Goal: Information Seeking & Learning: Learn about a topic

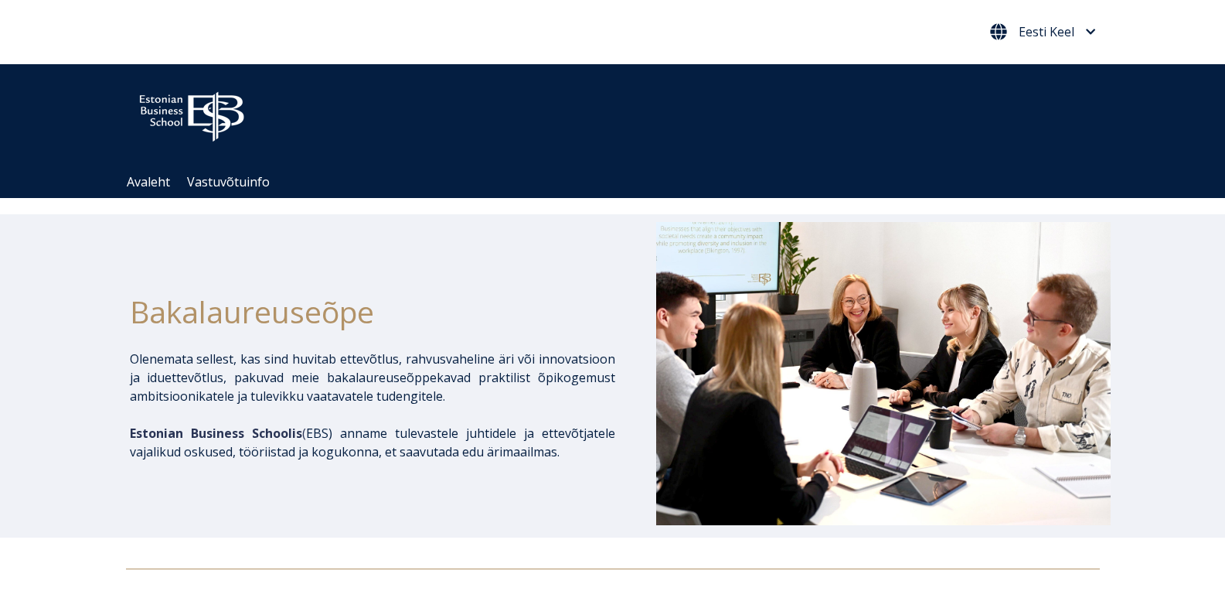
click at [1086, 33] on icon "Eesti Keel" at bounding box center [1091, 32] width 10 height 12
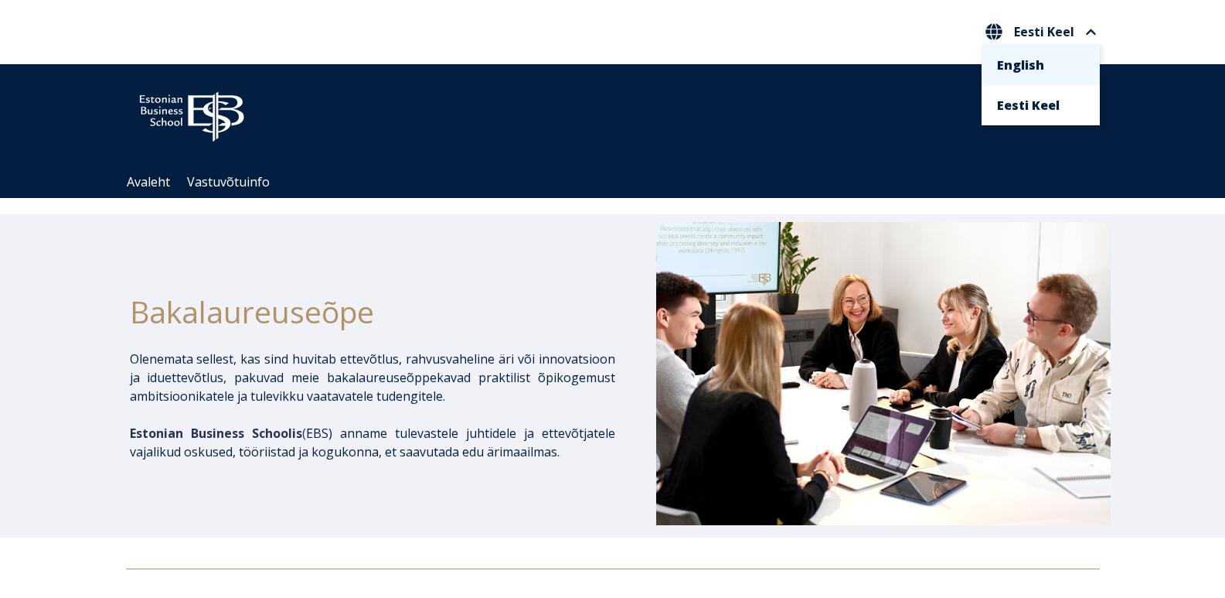
click at [1027, 78] on li "English" at bounding box center [1041, 65] width 118 height 40
click at [1042, 64] on link "English" at bounding box center [1040, 65] width 87 height 25
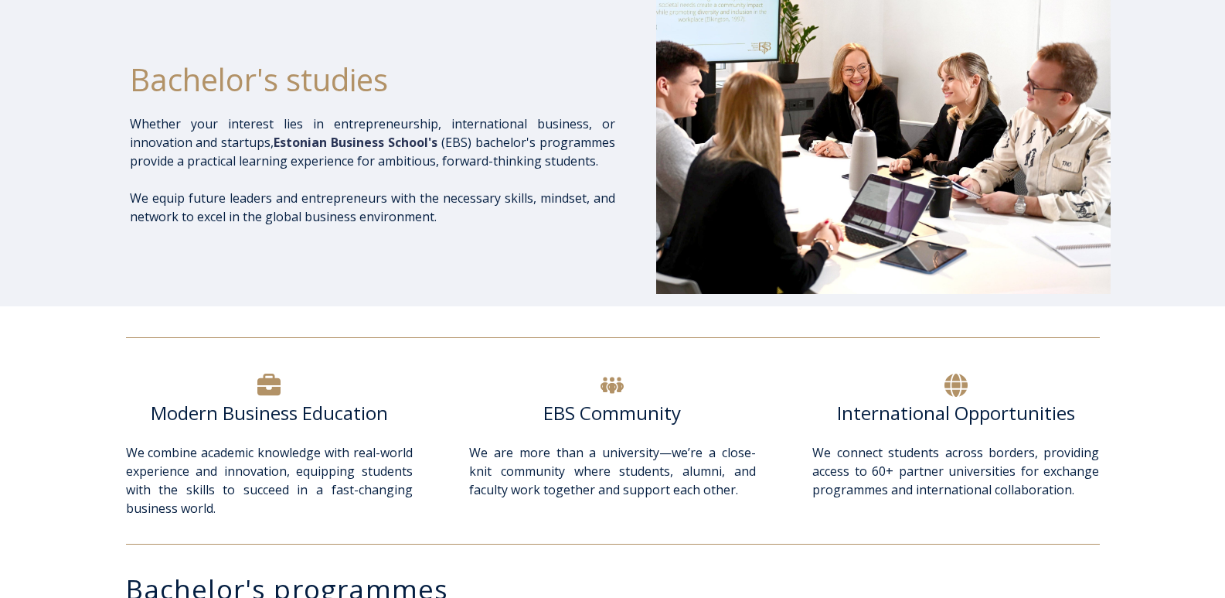
scroll to position [155, 0]
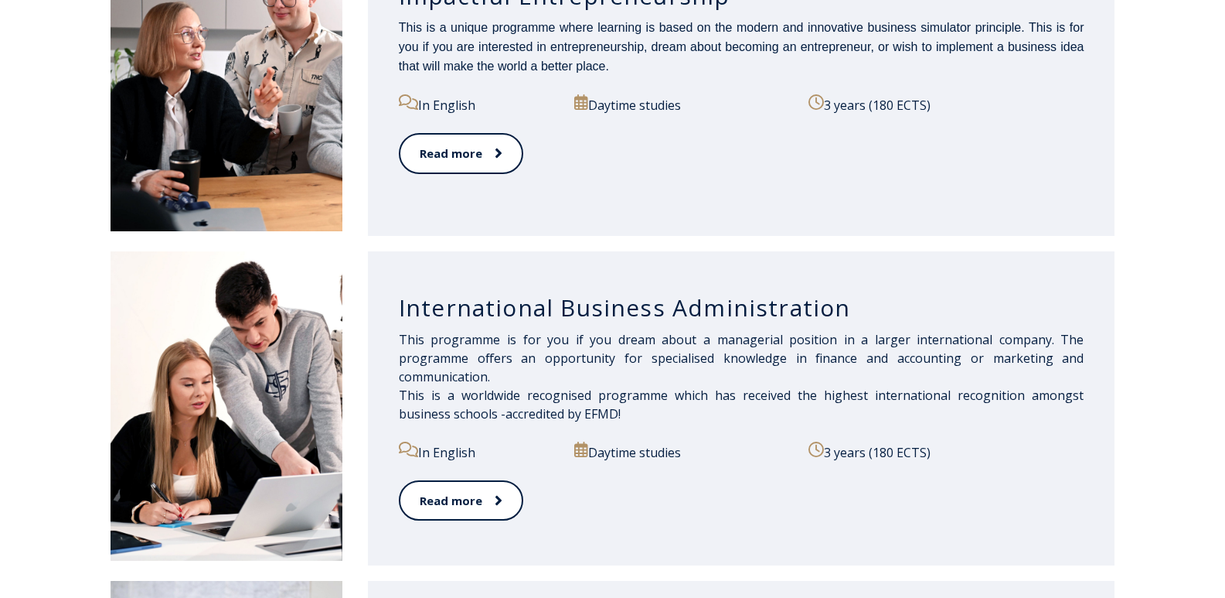
scroll to position [850, 0]
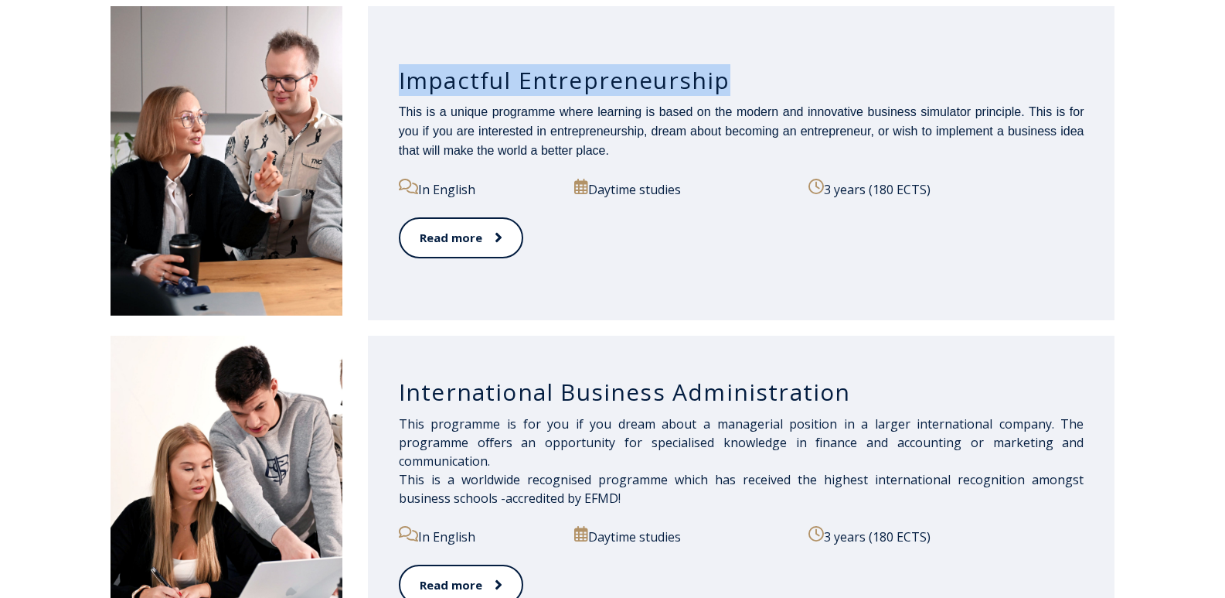
drag, startPoint x: 394, startPoint y: 77, endPoint x: 717, endPoint y: 72, distance: 324.0
click at [717, 72] on div "Impactful Entrepreneurship This is a unique programme where learning is based o…" at bounding box center [742, 163] width 748 height 314
copy h3 "Impactful Entrepreneurship"
click at [433, 87] on h3 "Impactful Entrepreneurship" at bounding box center [742, 80] width 686 height 29
drag, startPoint x: 400, startPoint y: 79, endPoint x: 716, endPoint y: 80, distance: 316.2
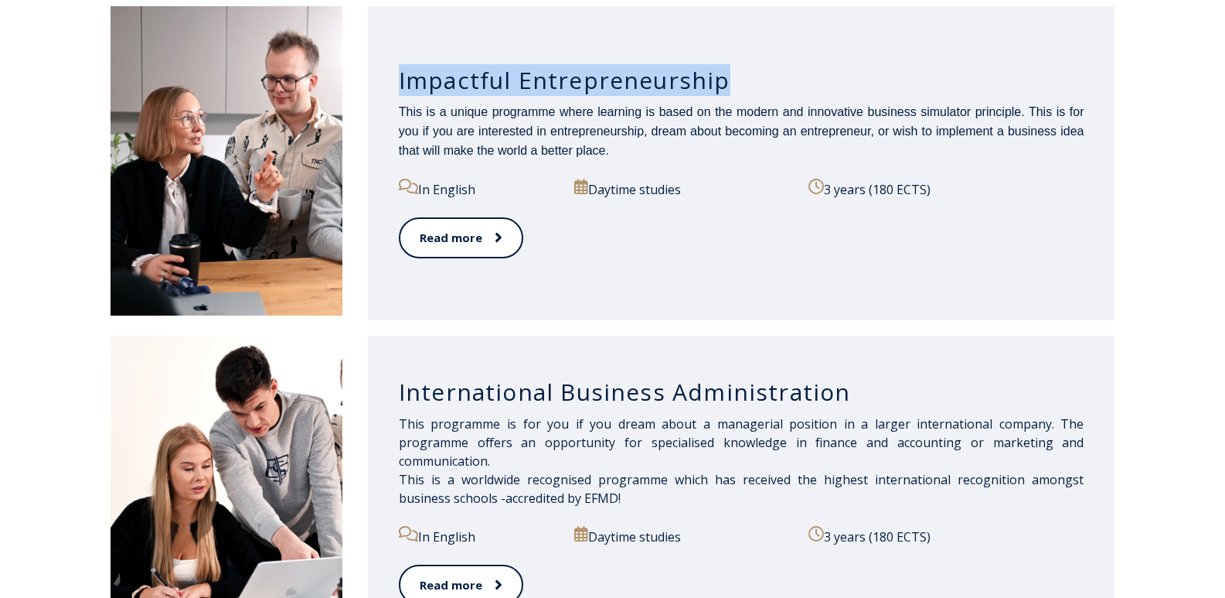
click at [716, 80] on h3 "Impactful Entrepreneurship" at bounding box center [742, 80] width 686 height 29
copy h3 "Impactful Entrepreneurship"
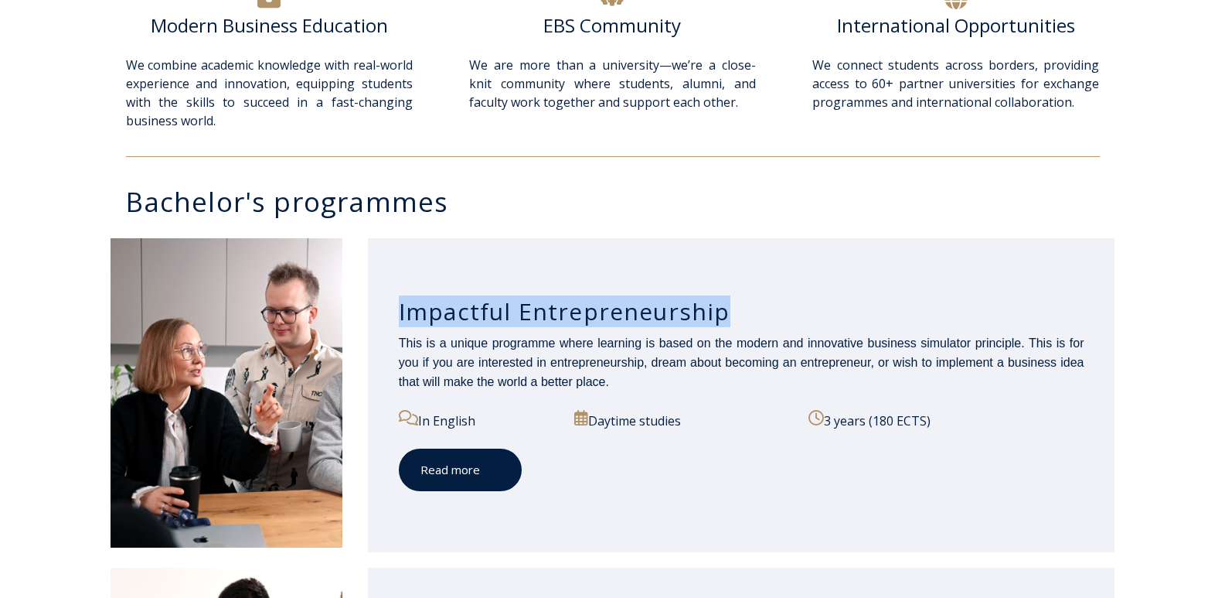
scroll to position [696, 0]
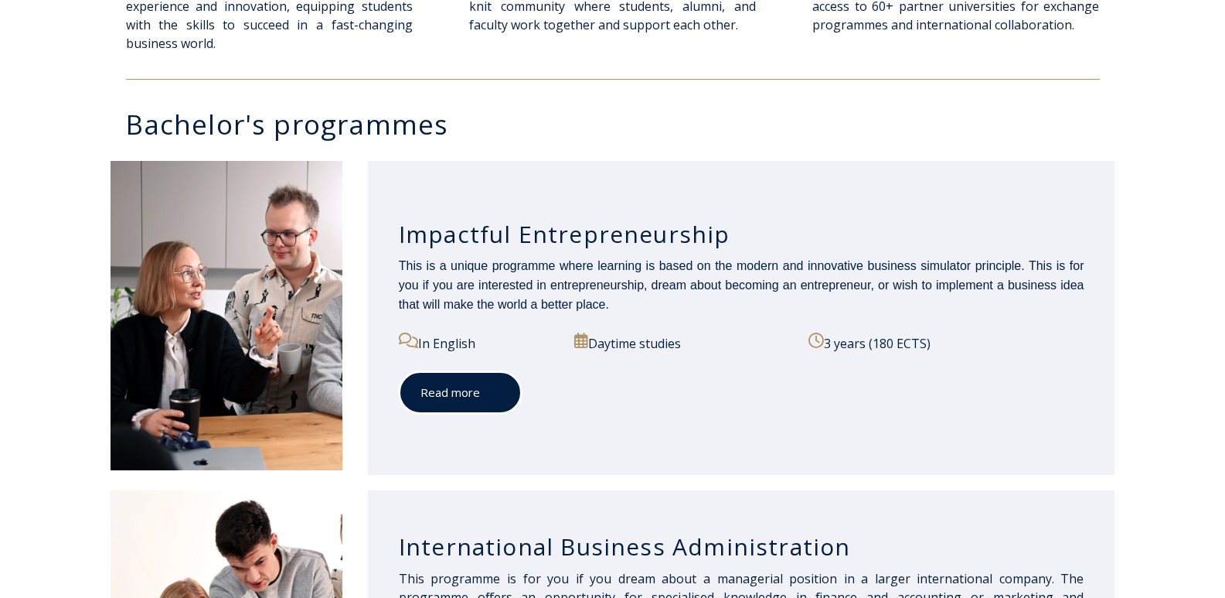
drag, startPoint x: 479, startPoint y: 436, endPoint x: 434, endPoint y: 397, distance: 59.2
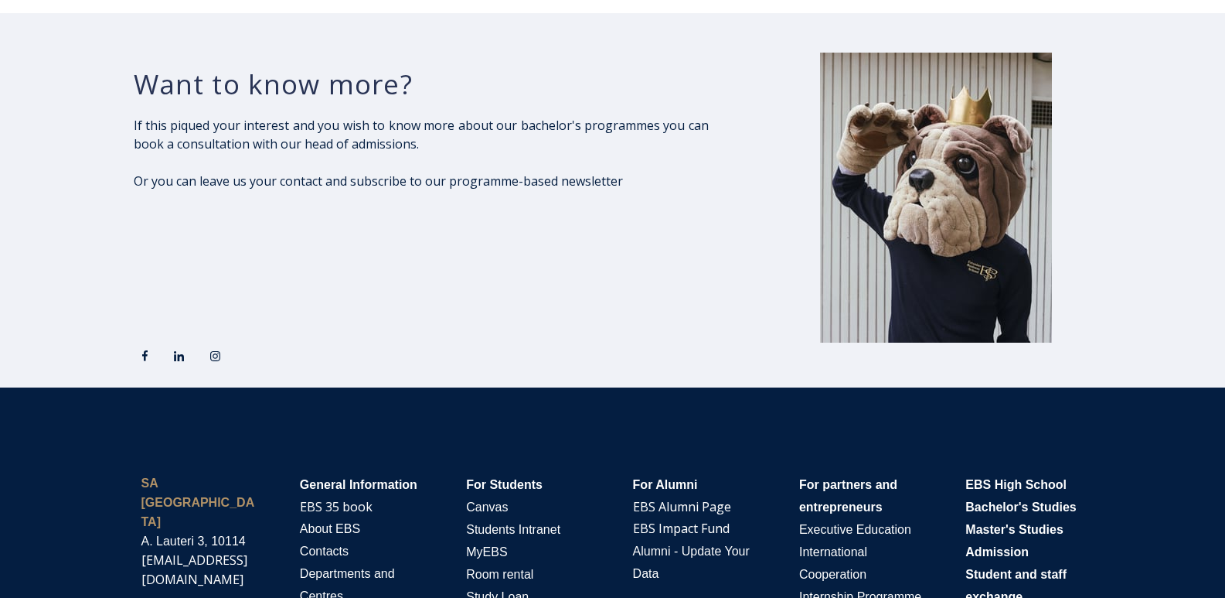
scroll to position [2397, 0]
